Goal: Task Accomplishment & Management: Use online tool/utility

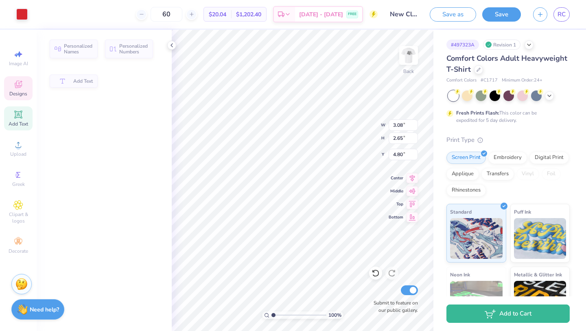
type input "3.08"
type input "2.65"
type input "4.80"
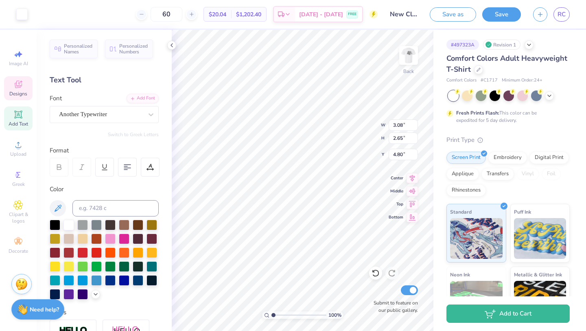
type input "2.40"
type input "0.66"
type input "5.57"
type textarea "C"
type input "0.79"
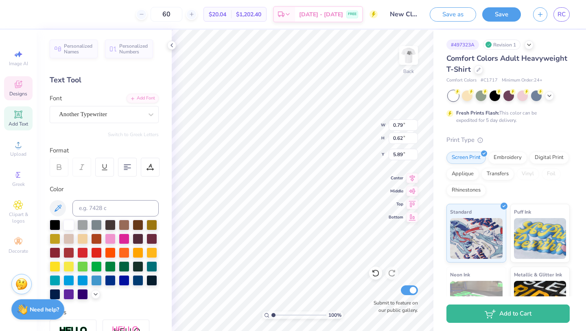
type input "0.62"
type input "5.89"
click at [171, 47] on icon at bounding box center [172, 45] width 7 height 7
type textarea "2"
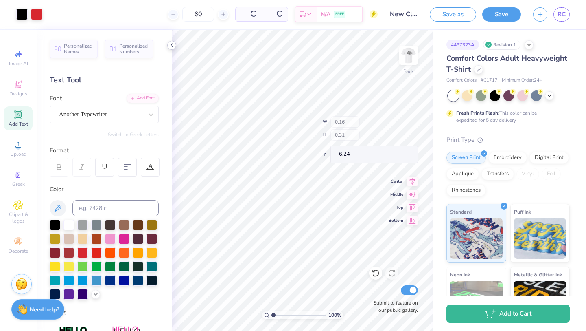
type input "0.16"
type input "0.31"
type input "6.24"
type input "4.68"
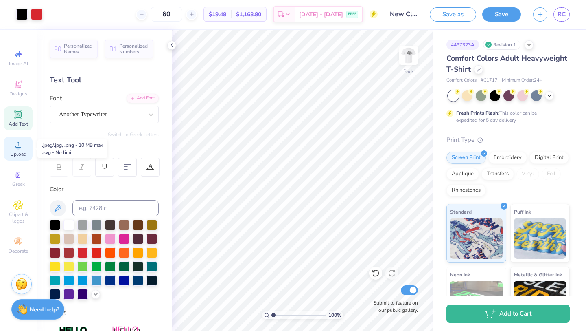
click at [18, 143] on icon at bounding box center [18, 145] width 10 height 10
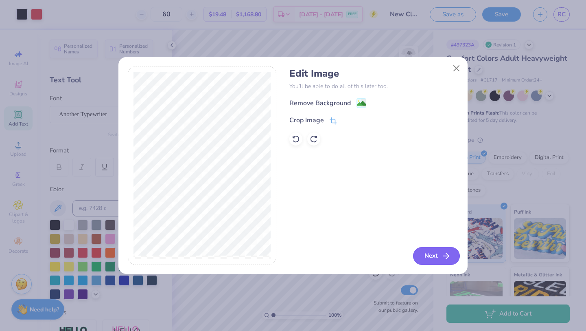
click at [430, 254] on button "Next" at bounding box center [436, 256] width 47 height 18
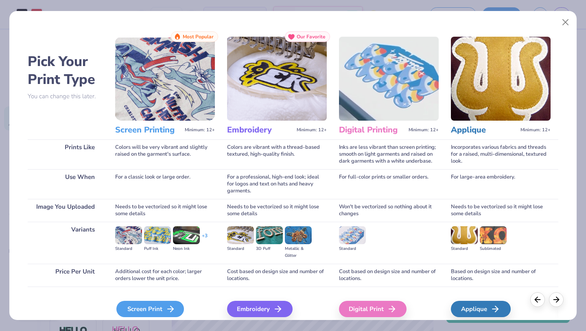
click at [150, 307] on div "Screen Print" at bounding box center [150, 309] width 68 height 16
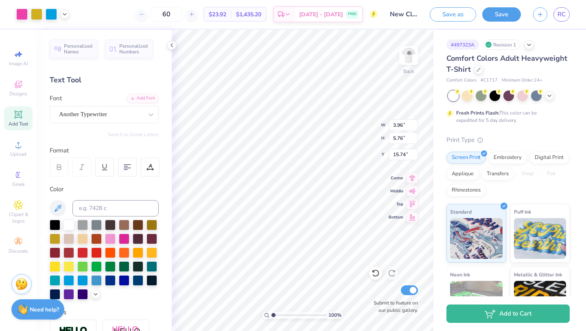
type input "3.96"
type input "5.76"
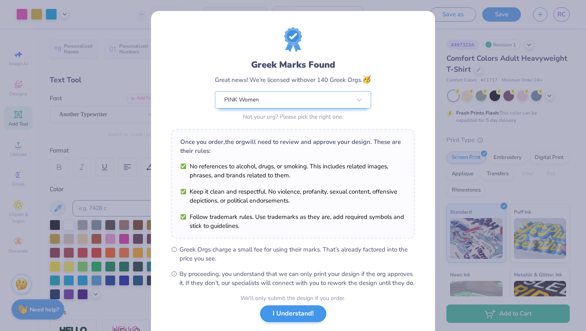
click at [312, 150] on body "Art colors 60 $23.92 Per Item $1,435.20 Total Est. Delivery [DATE] - [DATE] FRE…" at bounding box center [293, 165] width 586 height 331
type input "4.09"
click at [280, 322] on button "I Understand!" at bounding box center [293, 313] width 66 height 17
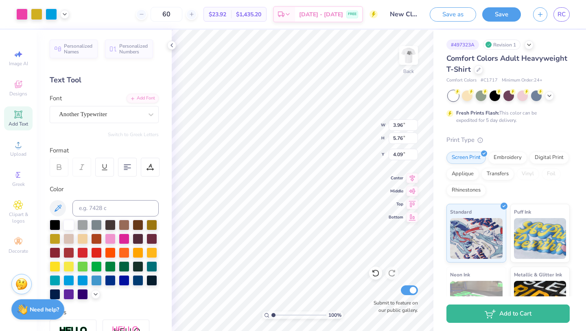
type input "1.91"
type input "2.78"
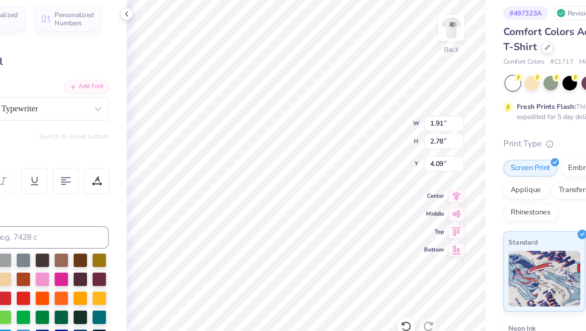
type input "4.55"
type input "1.23"
type input "1.79"
type input "1.06"
type input "1.54"
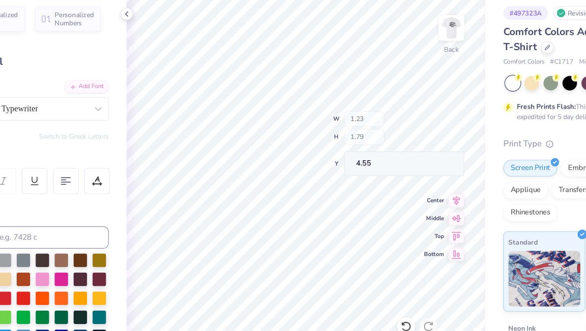
type input "4.80"
type input "5.43"
click at [171, 45] on polyline at bounding box center [172, 45] width 2 height 3
